Goal: Task Accomplishment & Management: Manage account settings

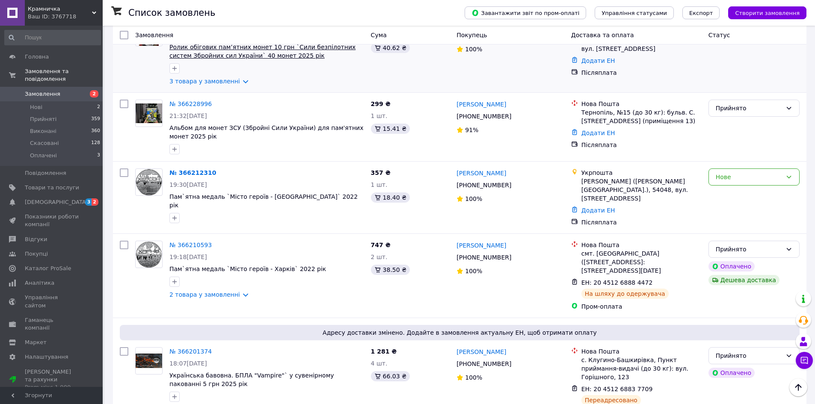
scroll to position [770, 0]
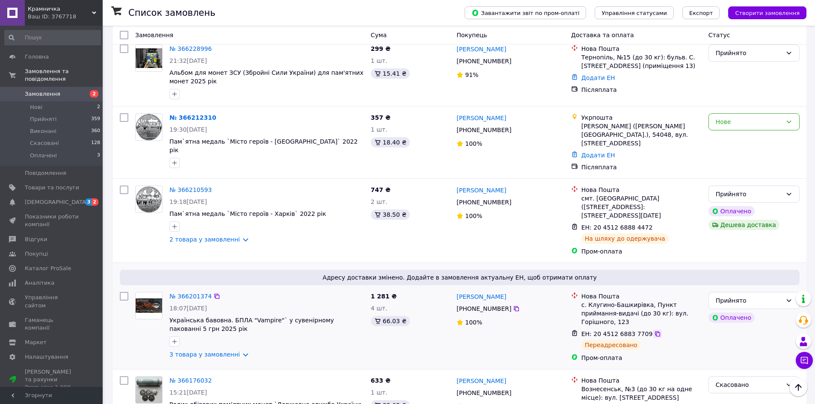
click at [655, 331] on icon at bounding box center [657, 333] width 5 height 5
click at [654, 331] on icon at bounding box center [657, 334] width 7 height 7
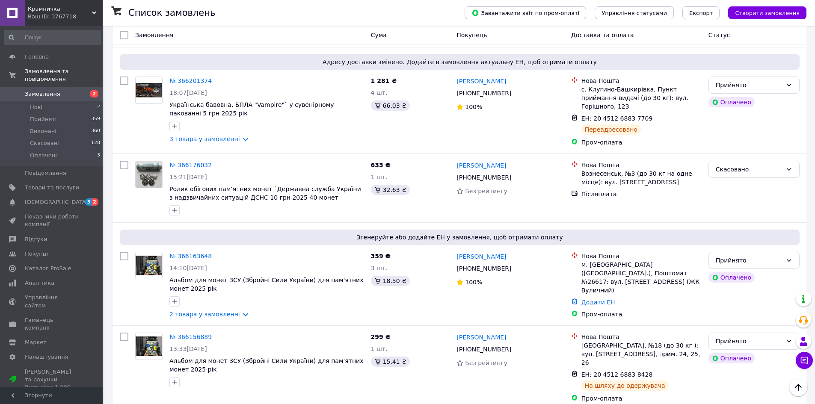
scroll to position [983, 0]
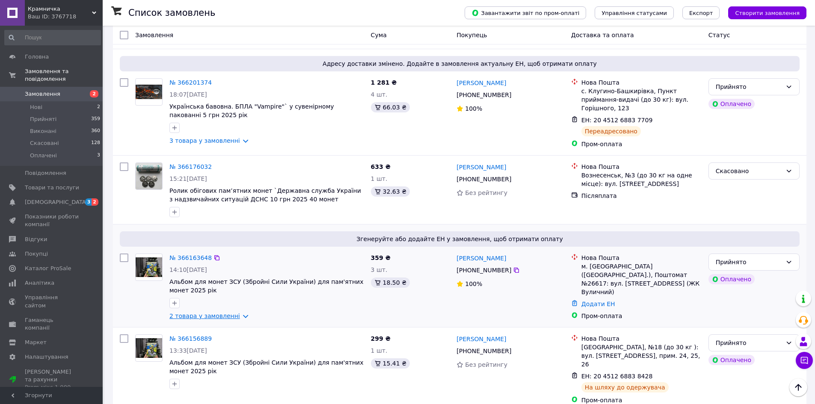
click at [237, 313] on link "2 товара у замовленні" at bounding box center [204, 316] width 71 height 7
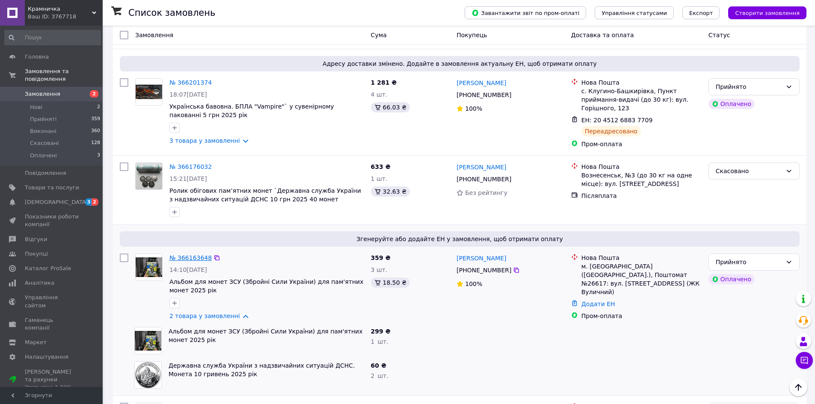
click at [183, 254] on link "№ 366163648" at bounding box center [190, 257] width 42 height 7
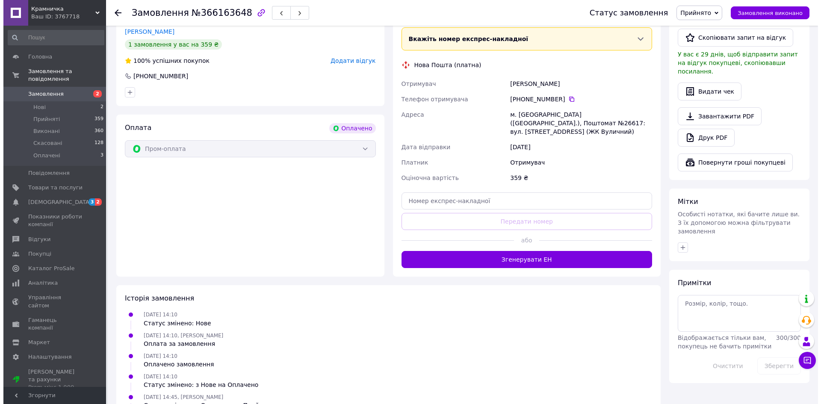
scroll to position [517, 0]
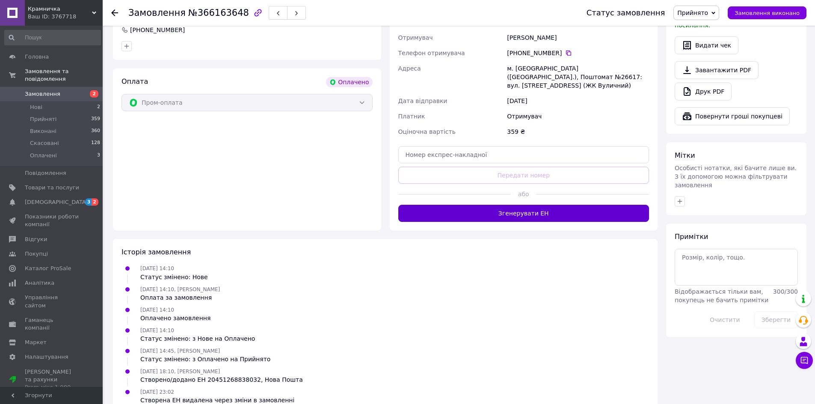
click at [482, 205] on button "Згенерувати ЕН" at bounding box center [523, 213] width 251 height 17
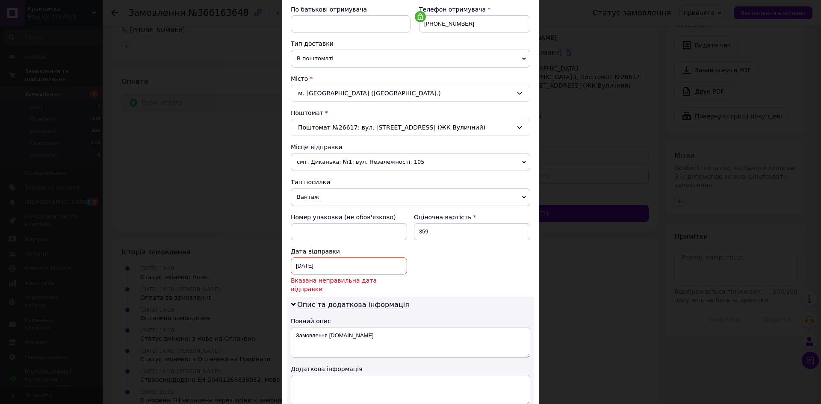
scroll to position [270, 0]
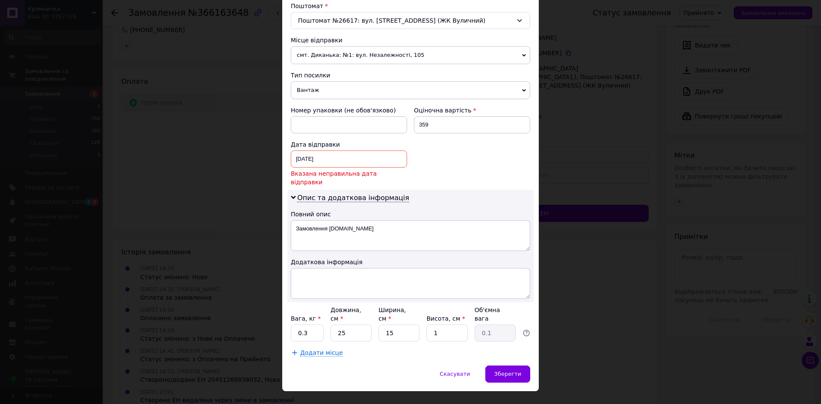
click at [299, 156] on div "[DATE] < 2025 > < Октябрь > Пн Вт Ср Чт Пт Сб Вс 29 30 1 2 3 4 5 6 7 8 9 10 11 …" at bounding box center [349, 159] width 116 height 17
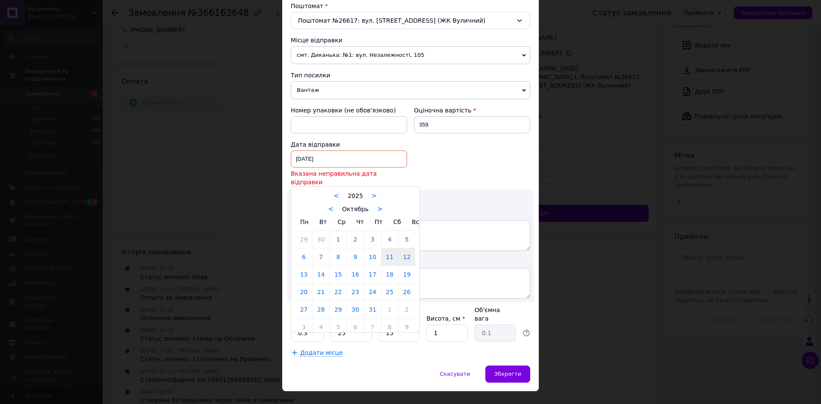
click at [405, 248] on link "12" at bounding box center [407, 256] width 17 height 17
type input "[DATE]"
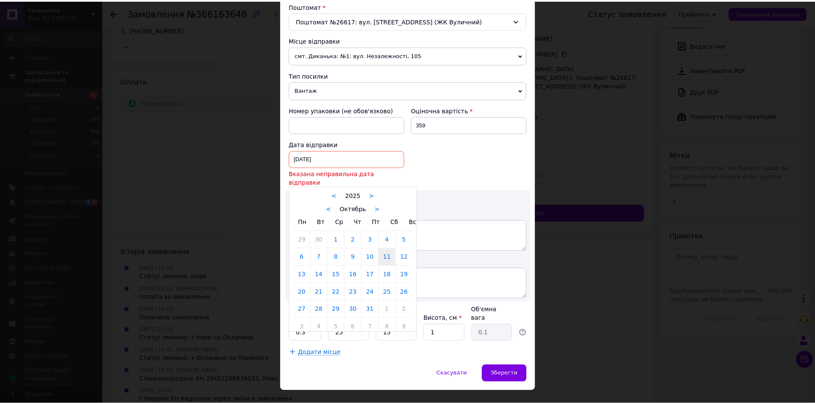
scroll to position [260, 0]
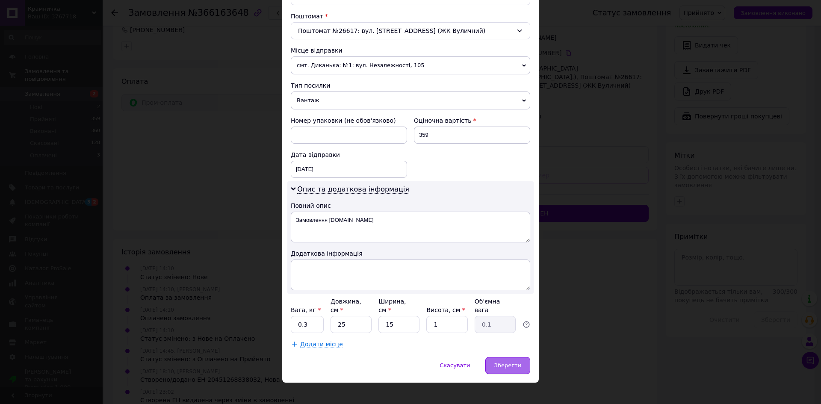
click at [503, 362] on span "Зберегти" at bounding box center [507, 365] width 27 height 6
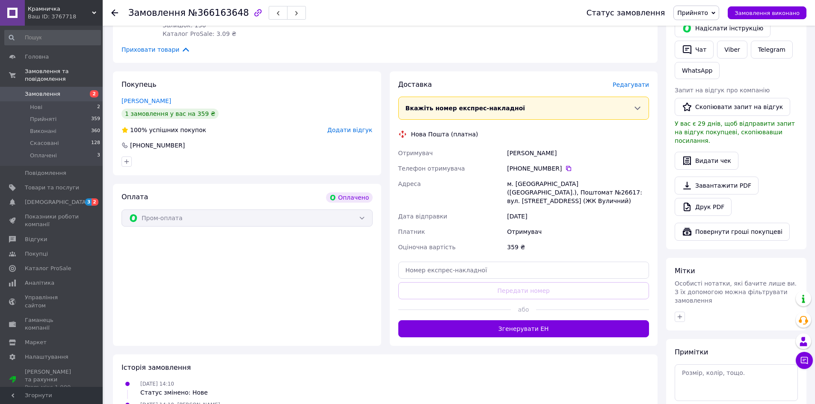
scroll to position [431, 0]
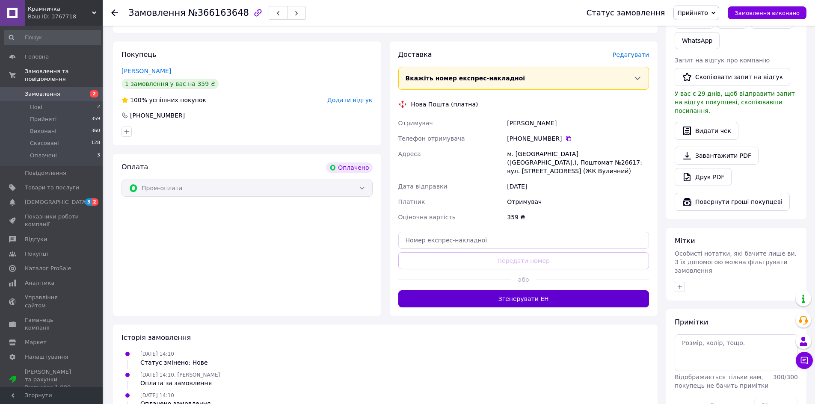
click at [486, 290] on button "Згенерувати ЕН" at bounding box center [523, 298] width 251 height 17
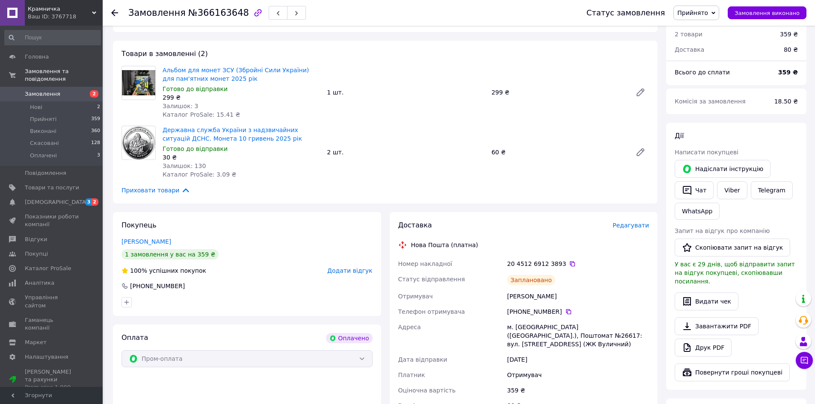
scroll to position [260, 0]
click at [115, 8] on div at bounding box center [119, 13] width 17 height 26
click at [115, 12] on use at bounding box center [114, 12] width 7 height 7
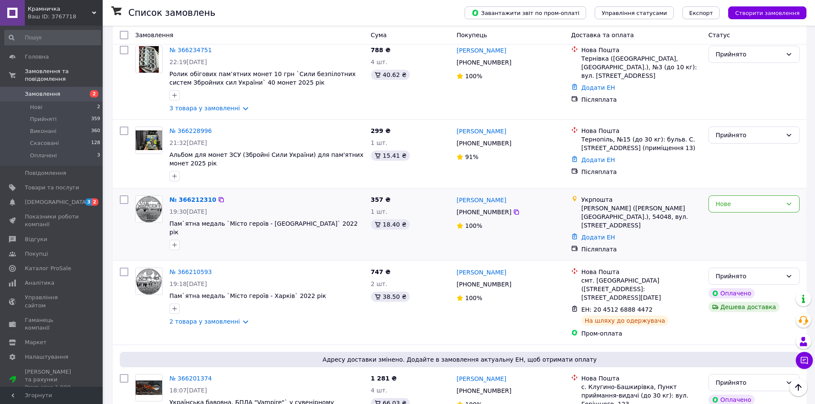
scroll to position [645, 0]
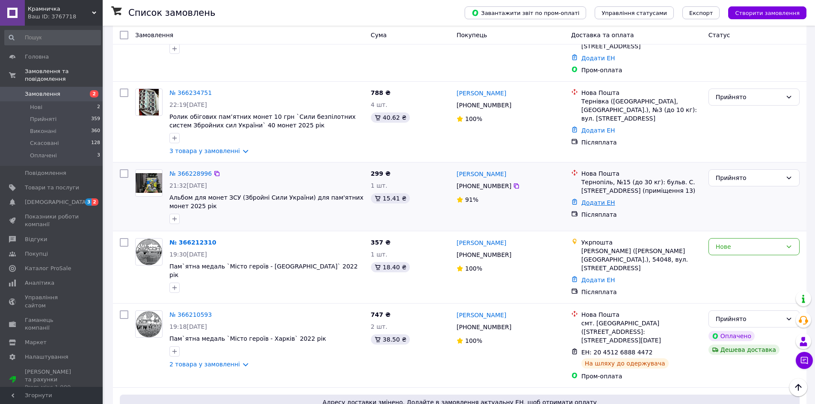
click at [588, 199] on link "Додати ЕН" at bounding box center [598, 202] width 34 height 7
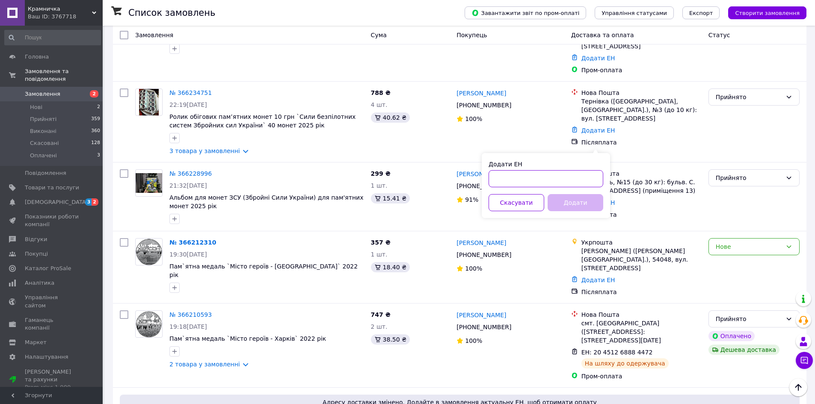
click at [557, 182] on input "Додати ЕН" at bounding box center [545, 178] width 115 height 17
type input "20451269128431"
click at [570, 203] on button "Додати" at bounding box center [575, 202] width 56 height 17
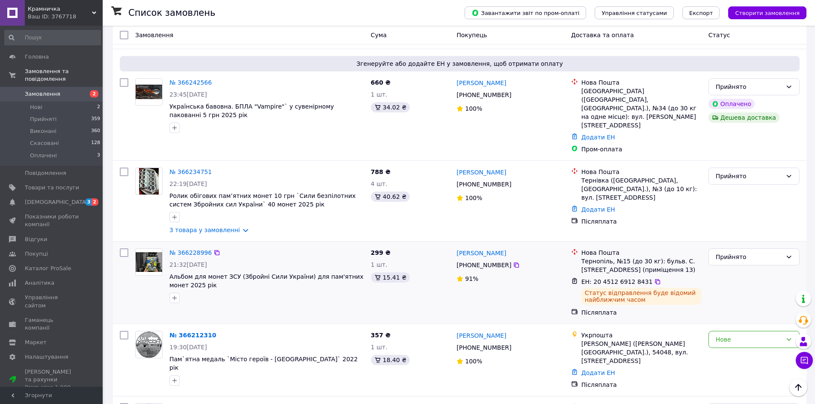
scroll to position [611, 0]
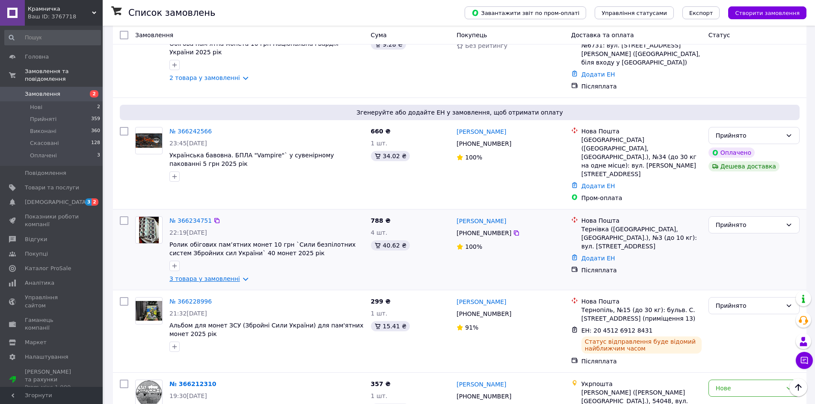
click at [236, 275] on link "3 товара у замовленні" at bounding box center [204, 278] width 71 height 7
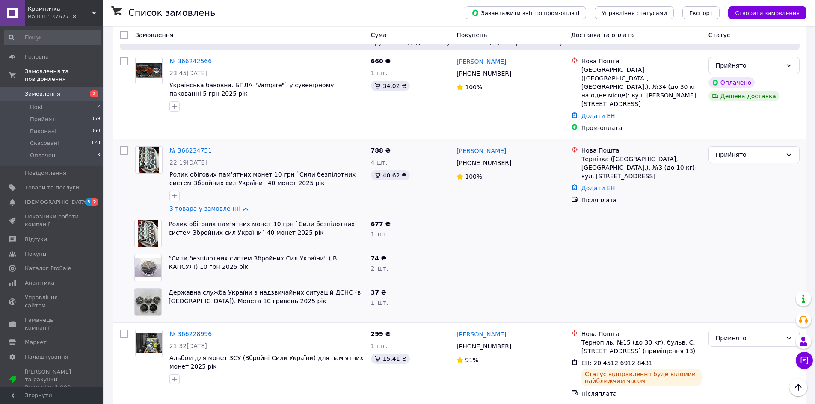
scroll to position [697, 0]
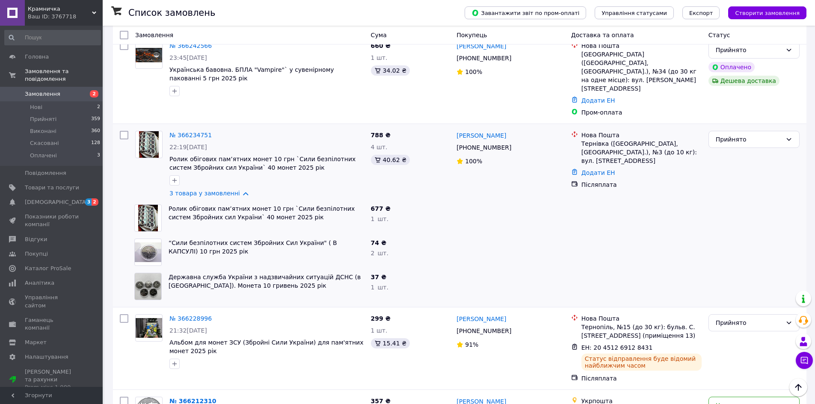
click at [483, 235] on div at bounding box center [510, 252] width 114 height 34
click at [591, 169] on link "Додати ЕН" at bounding box center [598, 172] width 34 height 7
click at [556, 158] on div "Додати ЕН Скасувати Додати" at bounding box center [545, 155] width 128 height 65
click at [558, 148] on input "Додати ЕН" at bounding box center [545, 148] width 115 height 17
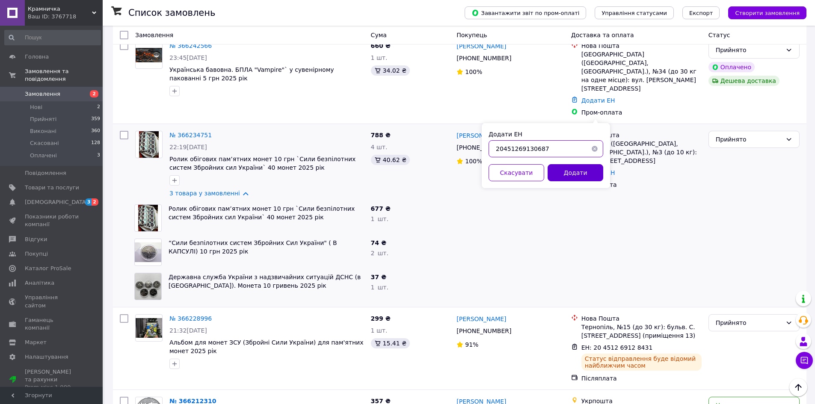
type input "20451269130687"
click at [565, 176] on button "Додати" at bounding box center [575, 172] width 56 height 17
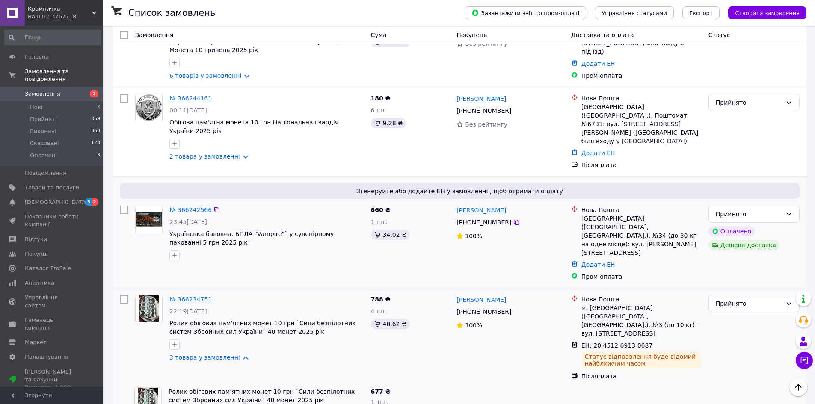
scroll to position [526, 0]
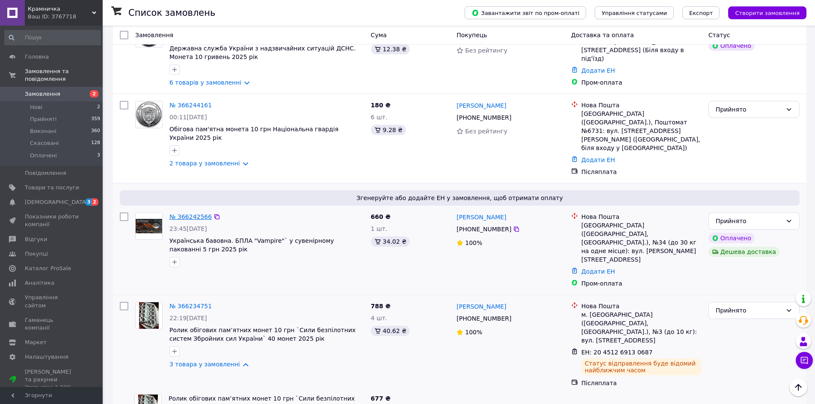
click at [183, 213] on link "№ 366242566" at bounding box center [190, 216] width 42 height 7
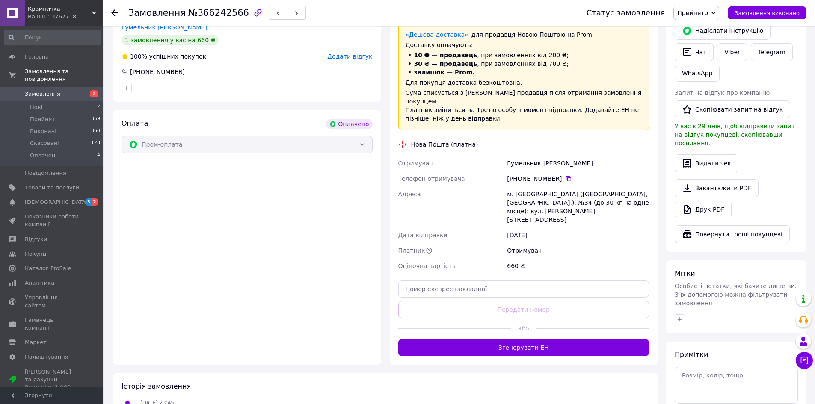
scroll to position [463, 0]
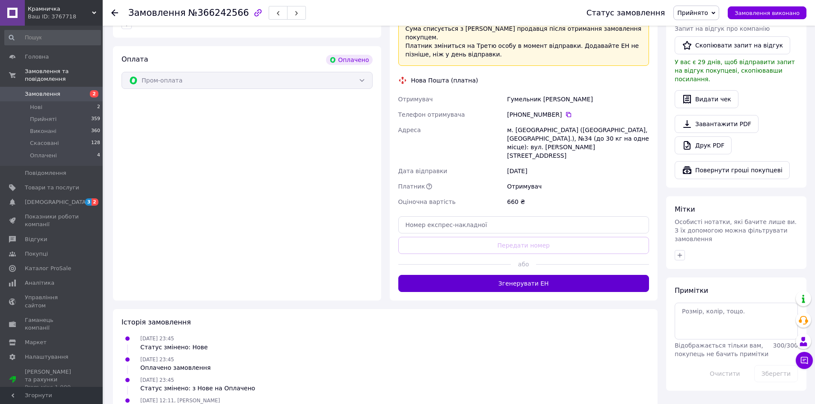
click at [490, 275] on button "Згенерувати ЕН" at bounding box center [523, 283] width 251 height 17
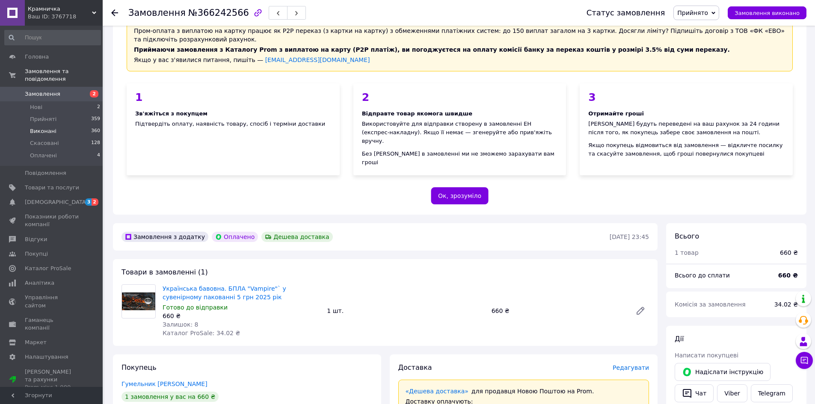
scroll to position [0, 0]
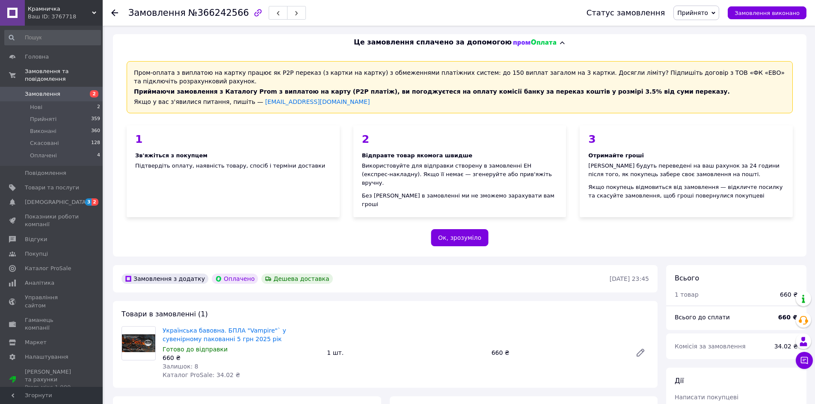
click at [115, 11] on icon at bounding box center [114, 12] width 7 height 7
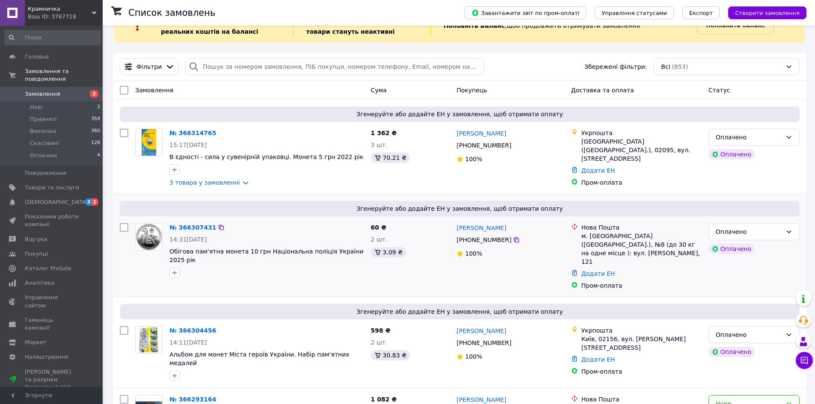
scroll to position [43, 0]
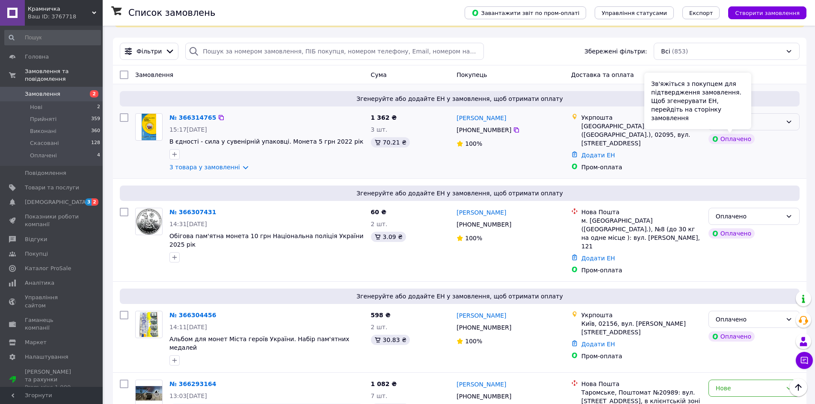
click at [733, 125] on div "Зв'яжіться з покупцем для підтвердження замовлення. Щоб згенерувати ЕН, перейді…" at bounding box center [697, 101] width 107 height 56
click at [761, 120] on div "Оплачено" at bounding box center [748, 121] width 66 height 9
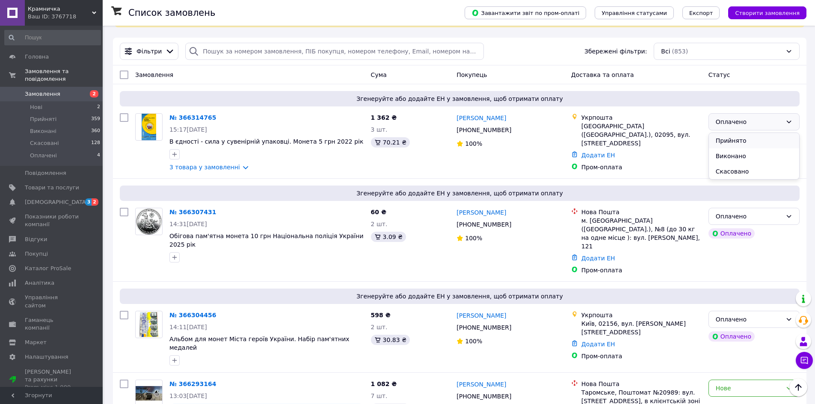
click at [746, 141] on li "Прийнято" at bounding box center [754, 140] width 90 height 15
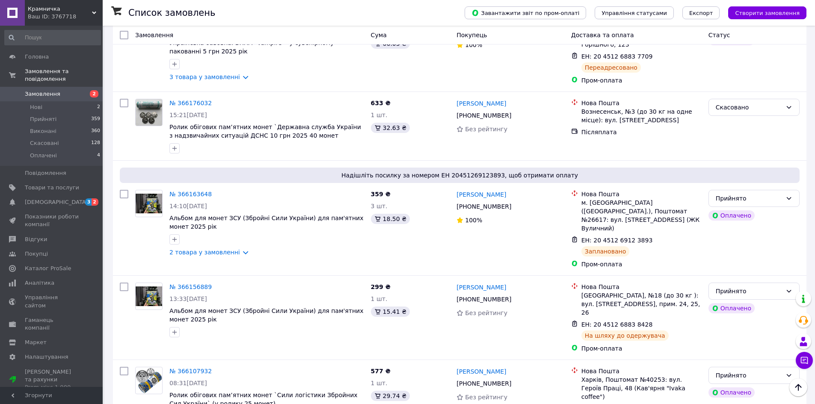
scroll to position [1197, 0]
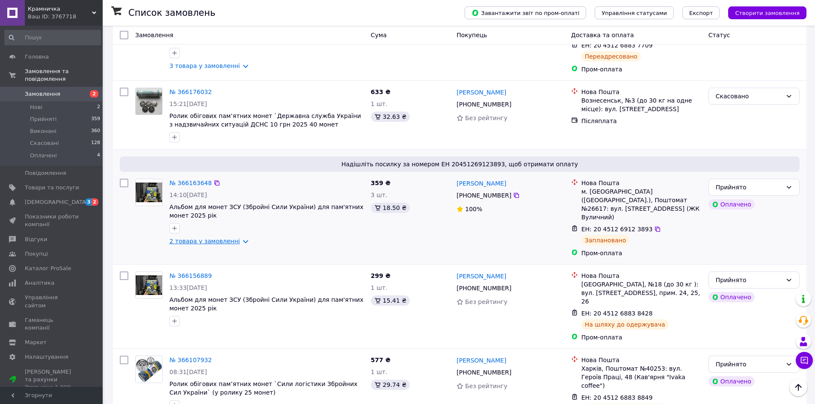
click at [235, 238] on link "2 товара у замовленні" at bounding box center [204, 241] width 71 height 7
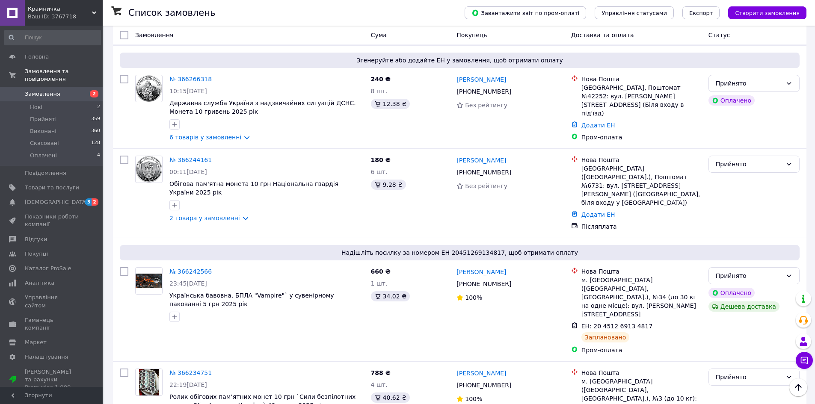
scroll to position [470, 0]
click at [236, 216] on link "2 товара у замовленні" at bounding box center [204, 219] width 71 height 7
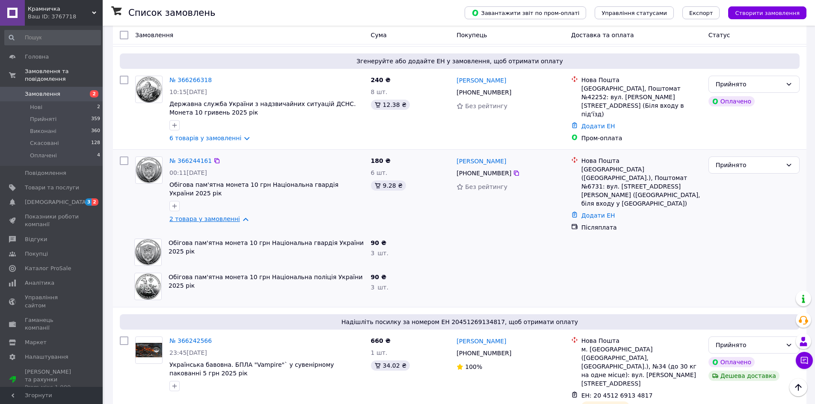
click at [236, 216] on link "2 товара у замовленні" at bounding box center [204, 219] width 71 height 7
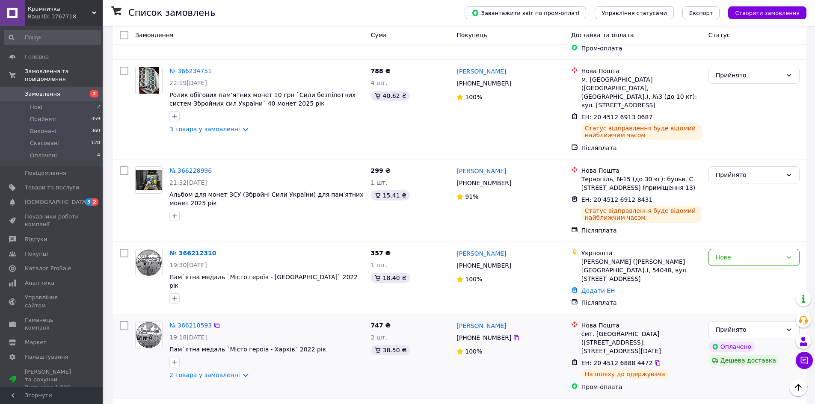
scroll to position [812, 0]
